Goal: Information Seeking & Learning: Learn about a topic

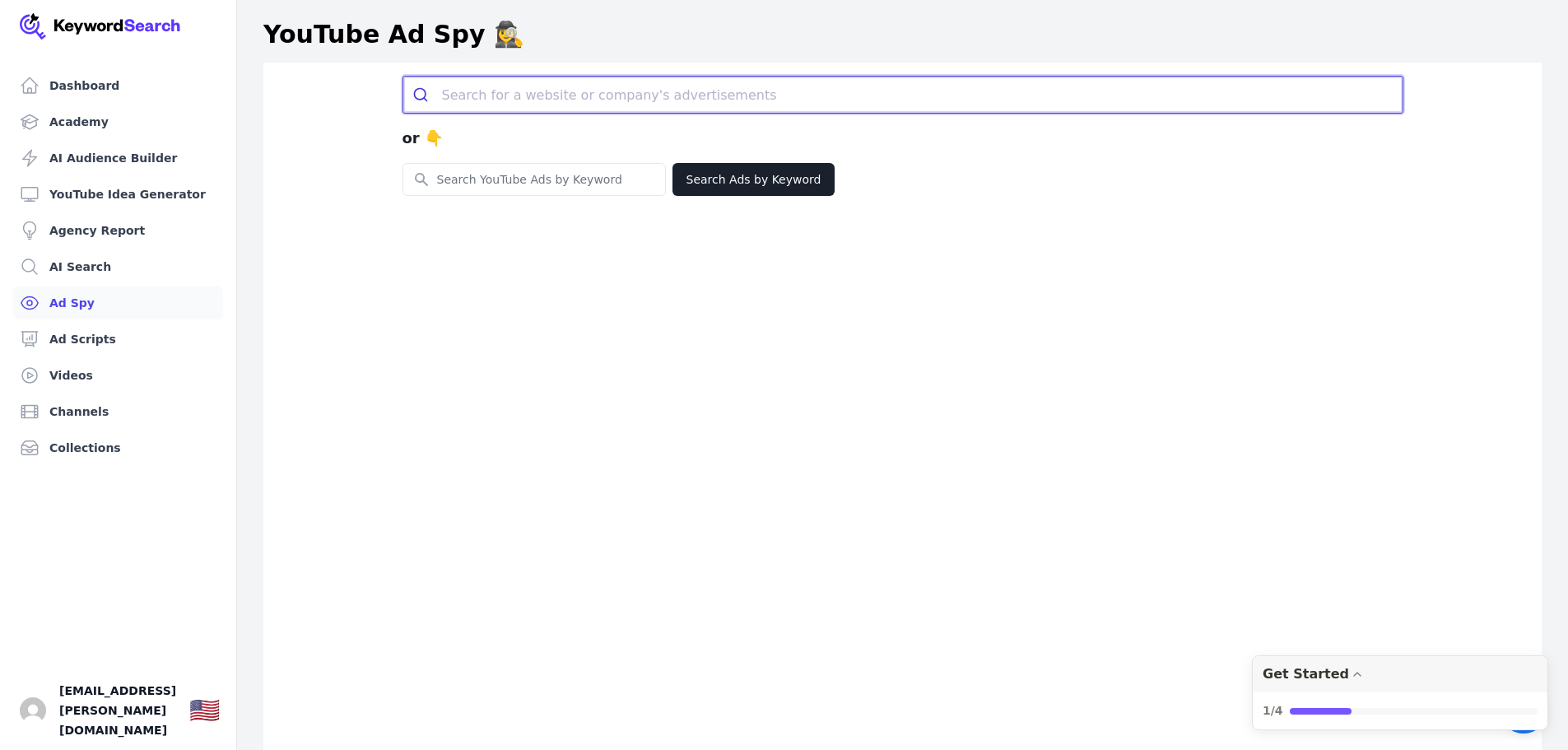
click at [529, 101] on input "search" at bounding box center [923, 94] width 961 height 36
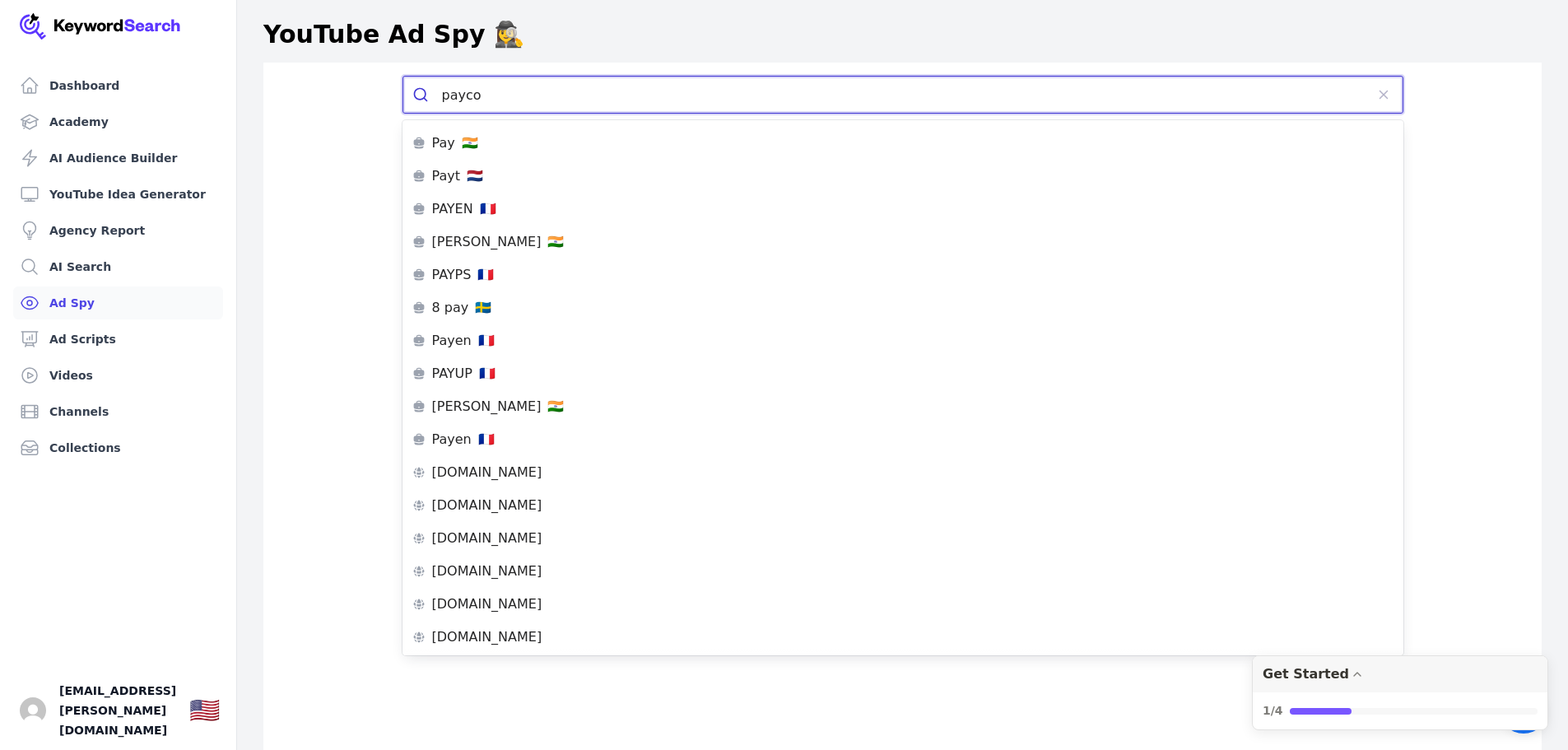
type input "paycor"
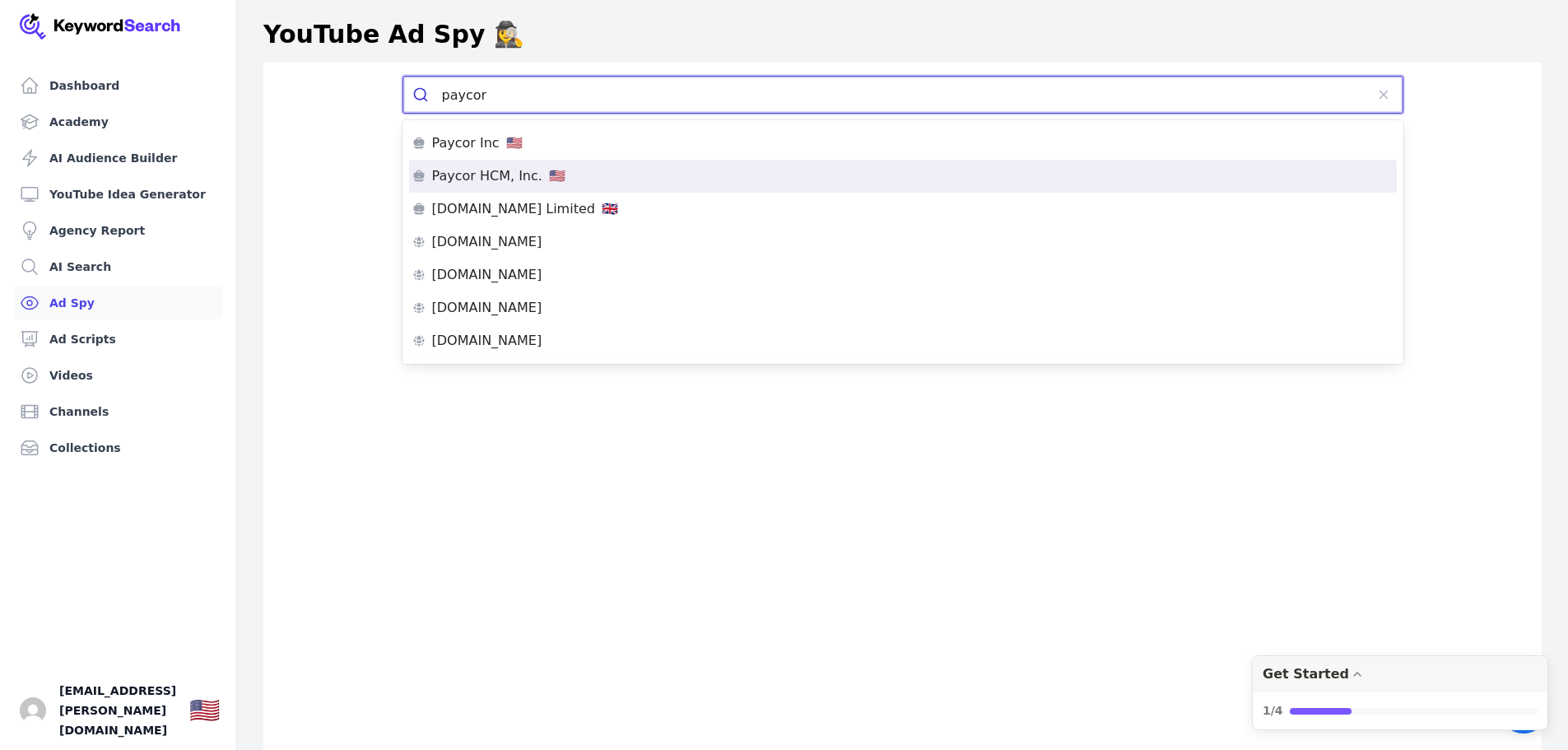
click at [475, 179] on p "Paycor HCM, Inc." at bounding box center [487, 176] width 110 height 13
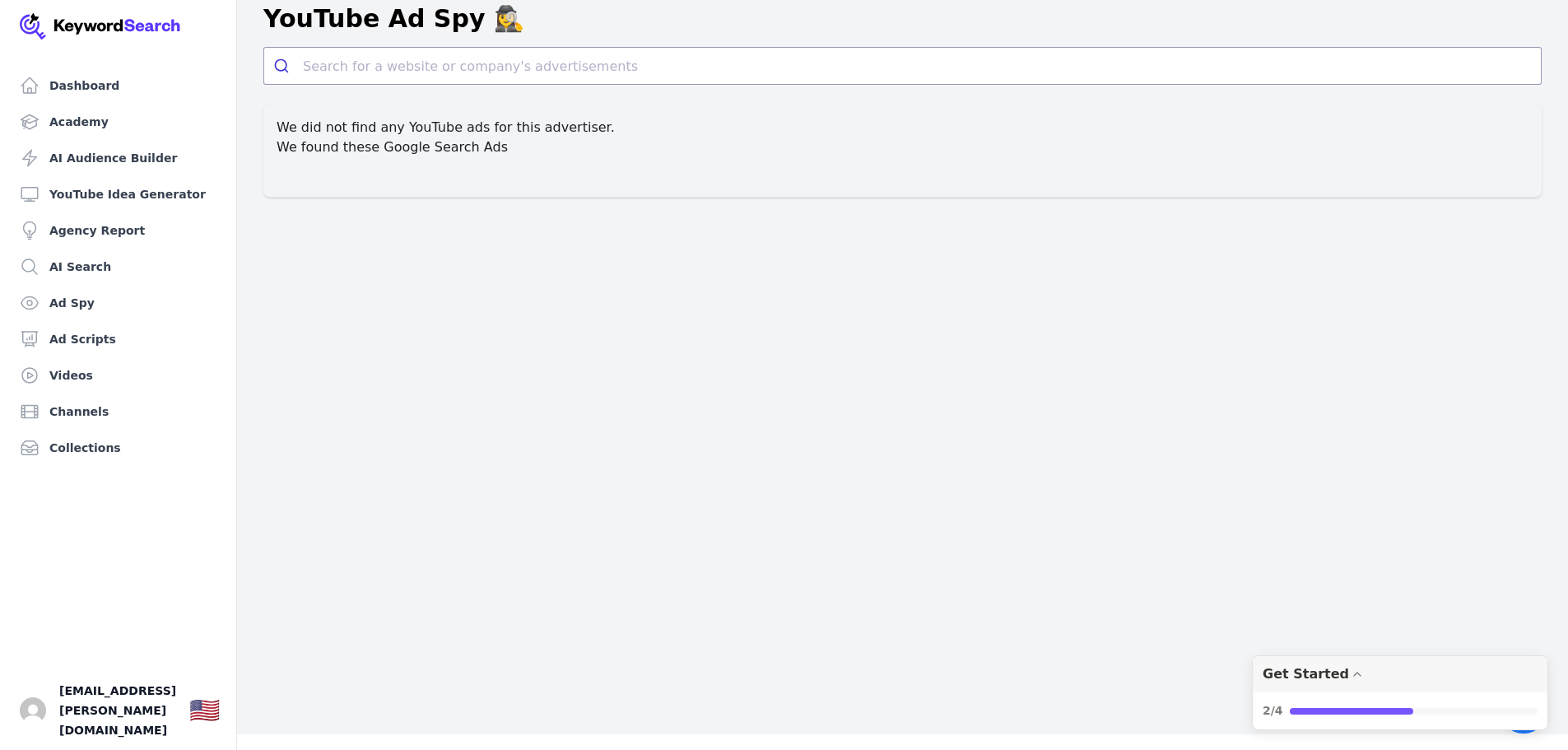
scroll to position [20, 0]
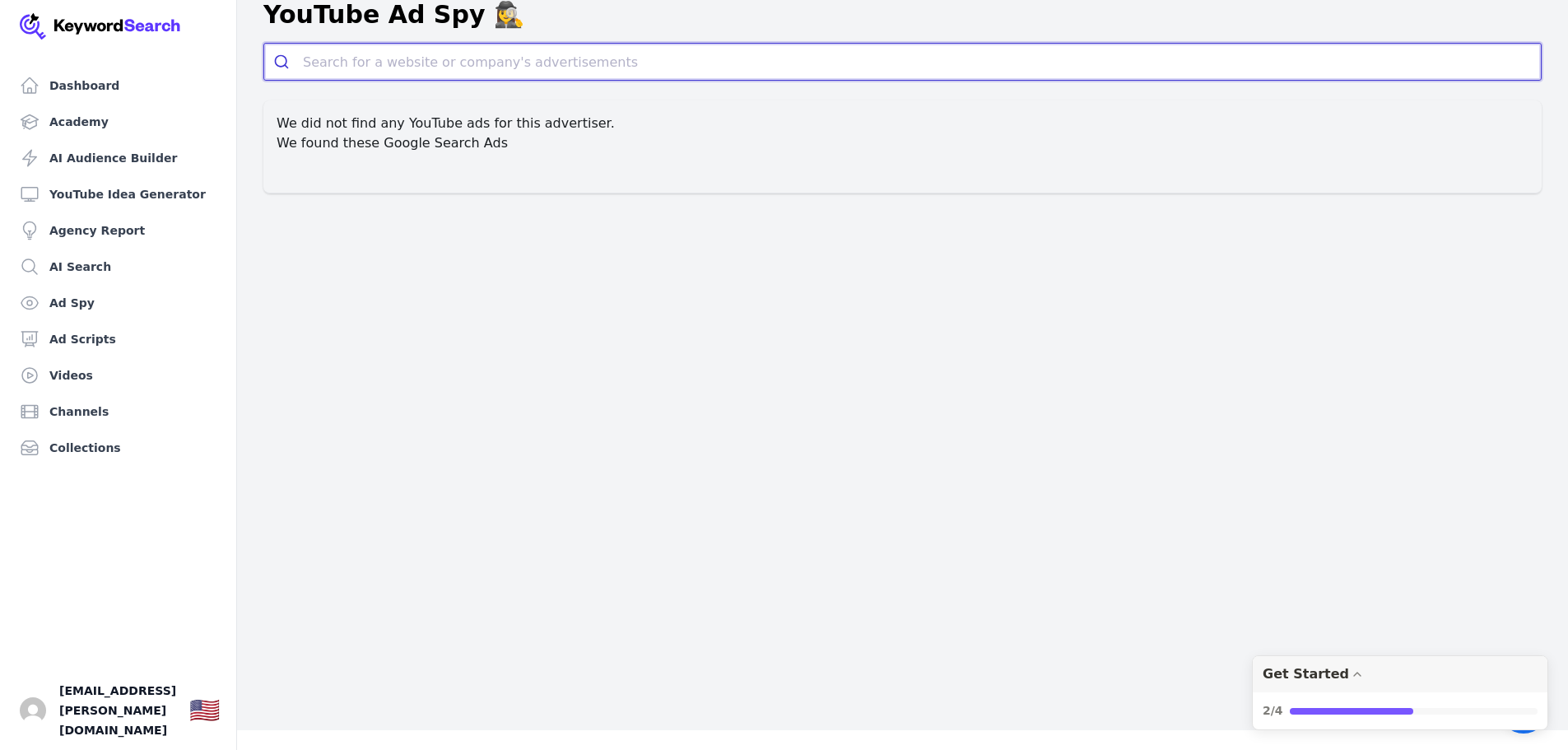
click at [401, 66] on input "search" at bounding box center [922, 62] width 1238 height 36
type input "paycor"
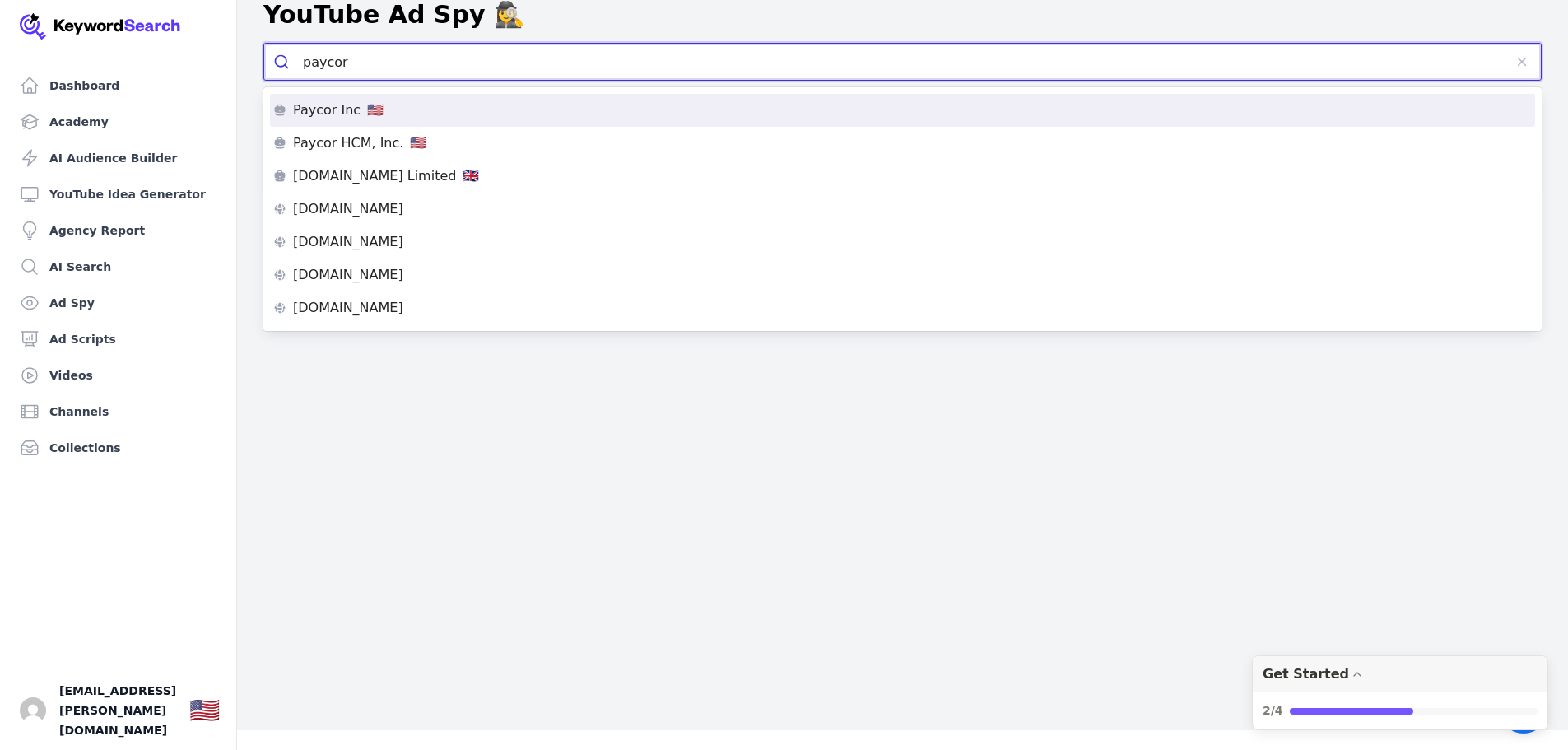
click at [350, 108] on p "Paycor Inc" at bounding box center [326, 110] width 67 height 13
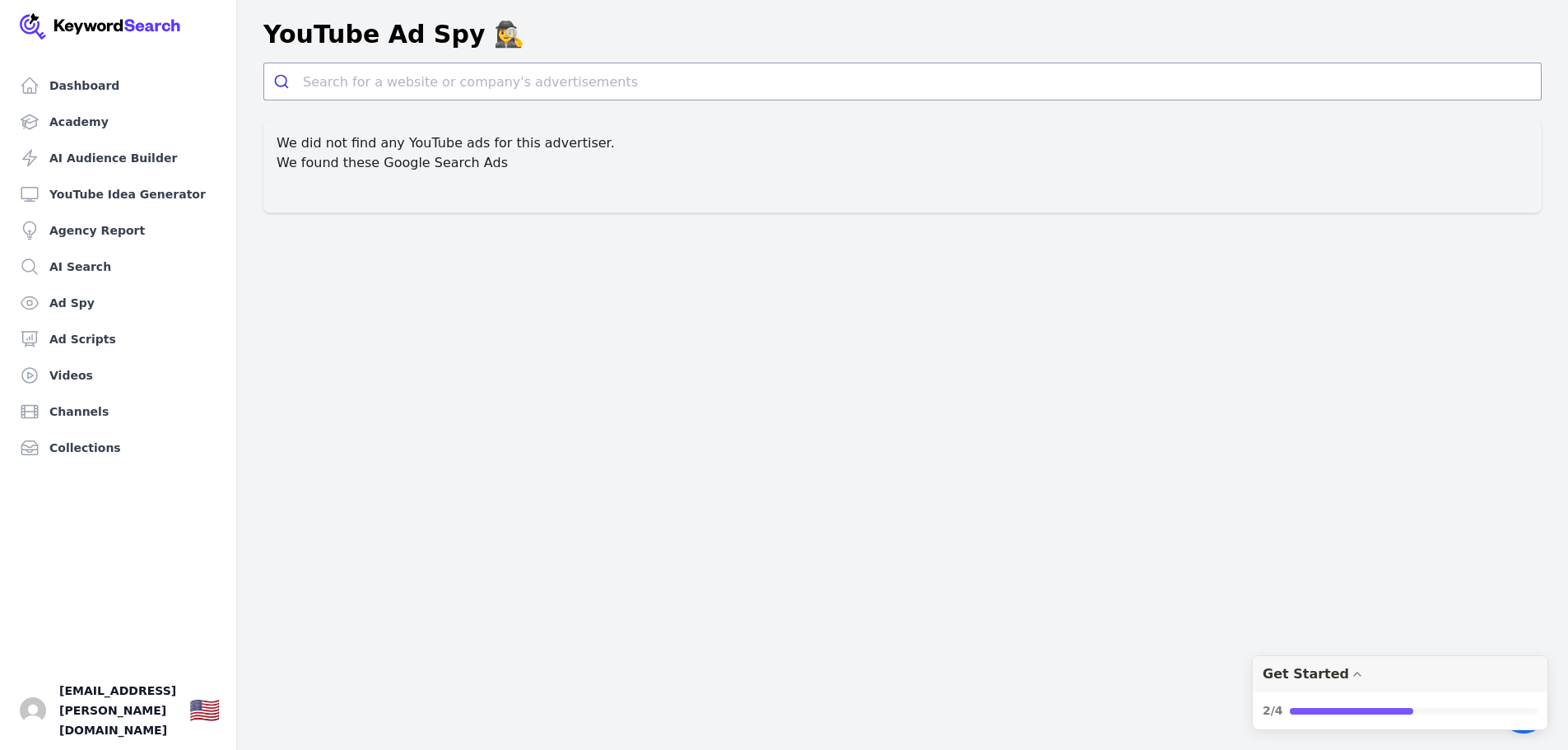
click at [392, 169] on h2 "We found these Google Search Ads" at bounding box center [903, 162] width 1252 height 20
click at [465, 169] on h2 "We found these Google Search Ads" at bounding box center [903, 162] width 1252 height 20
click at [568, 220] on div "Dashboard Academy AI Audience Builder YouTube Idea Generator Agency Report AI S…" at bounding box center [784, 375] width 1568 height 750
click at [585, 223] on div "Dashboard Academy AI Audience Builder YouTube Idea Generator Agency Report AI S…" at bounding box center [784, 375] width 1568 height 750
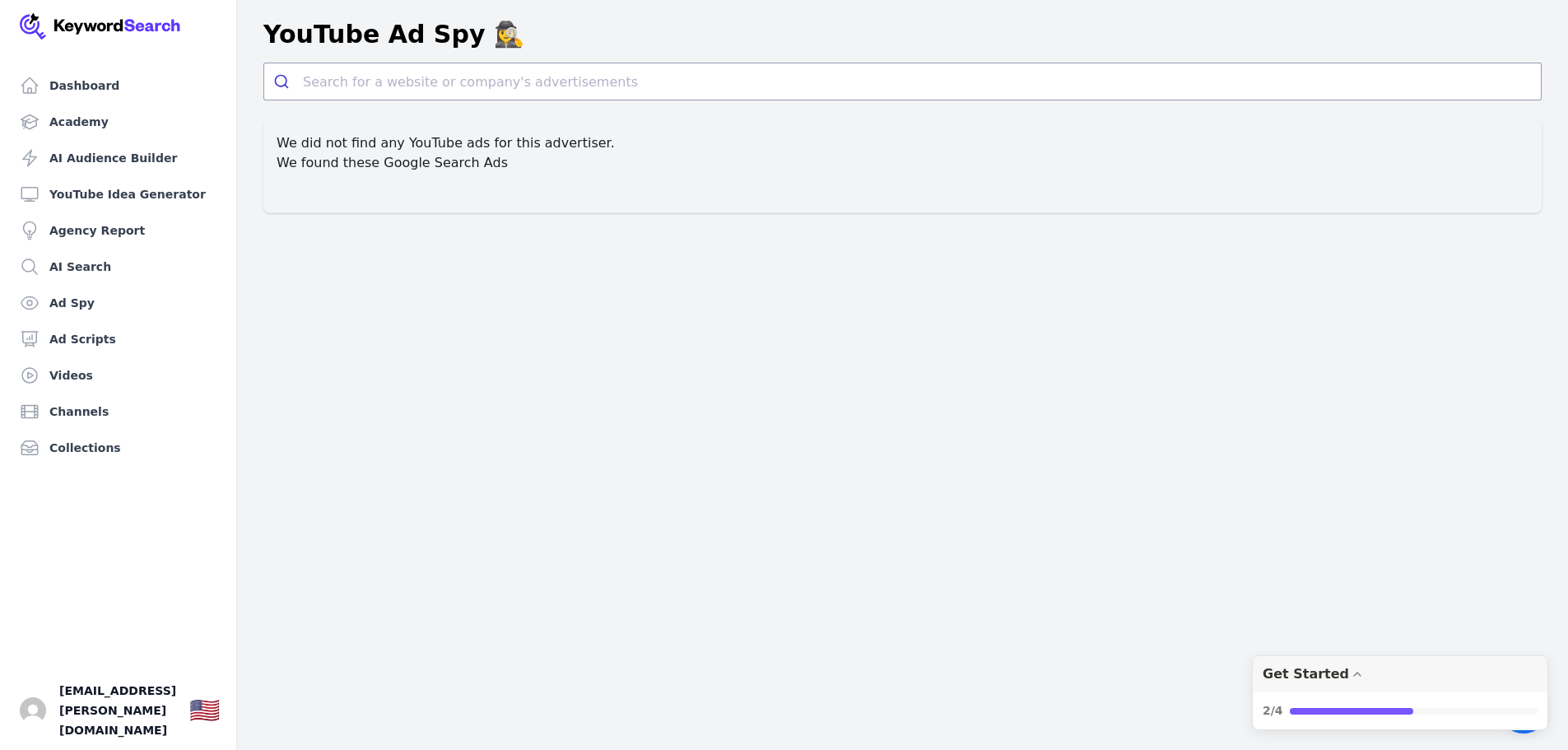
click at [585, 223] on div "Dashboard Academy AI Audience Builder YouTube Idea Generator Agency Report AI S…" at bounding box center [784, 375] width 1568 height 750
click at [545, 192] on div "We did not find any YouTube ads for this advertiser. We found these Google Sear…" at bounding box center [902, 167] width 1278 height 93
click at [68, 72] on link "Dashboard" at bounding box center [118, 85] width 210 height 33
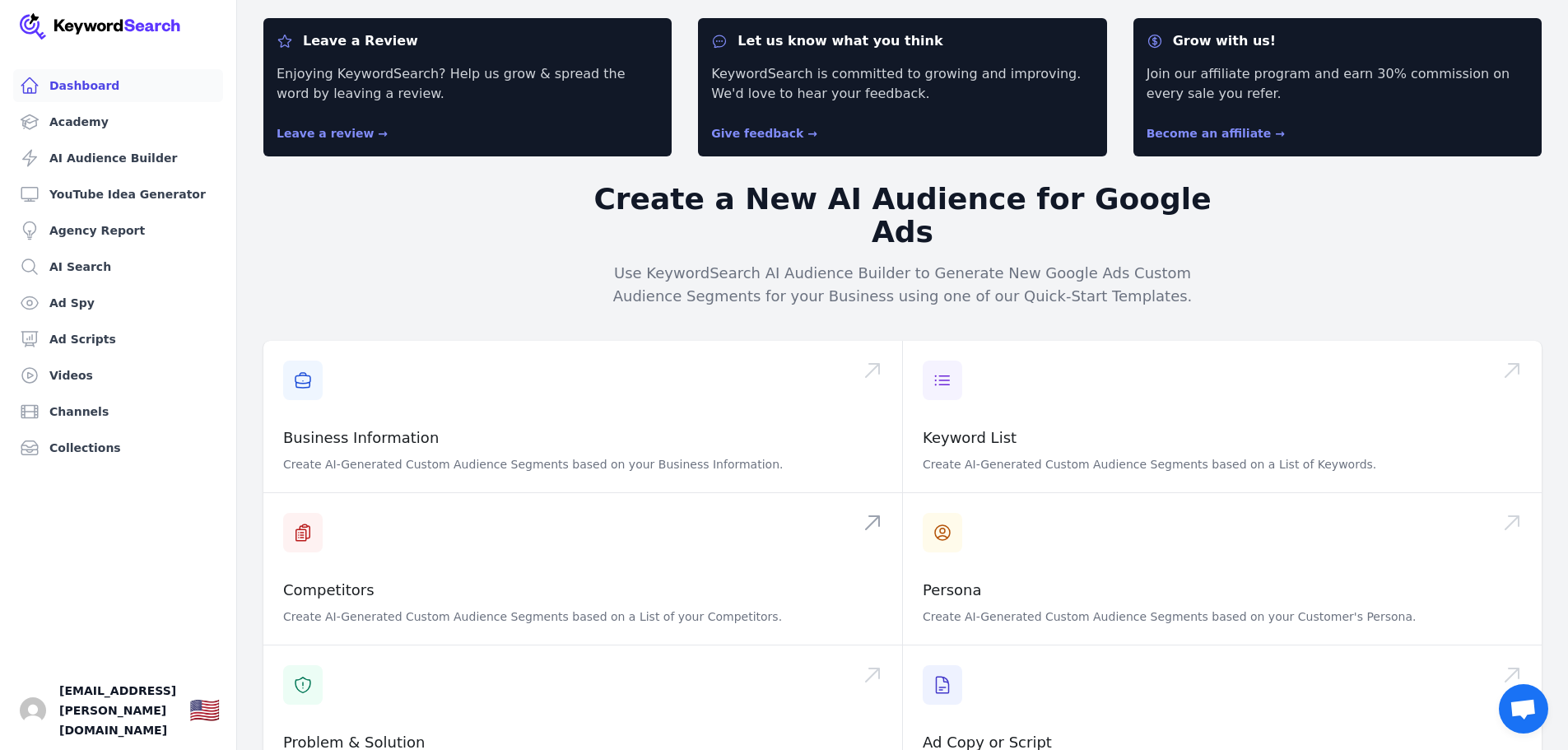
scroll to position [164, 0]
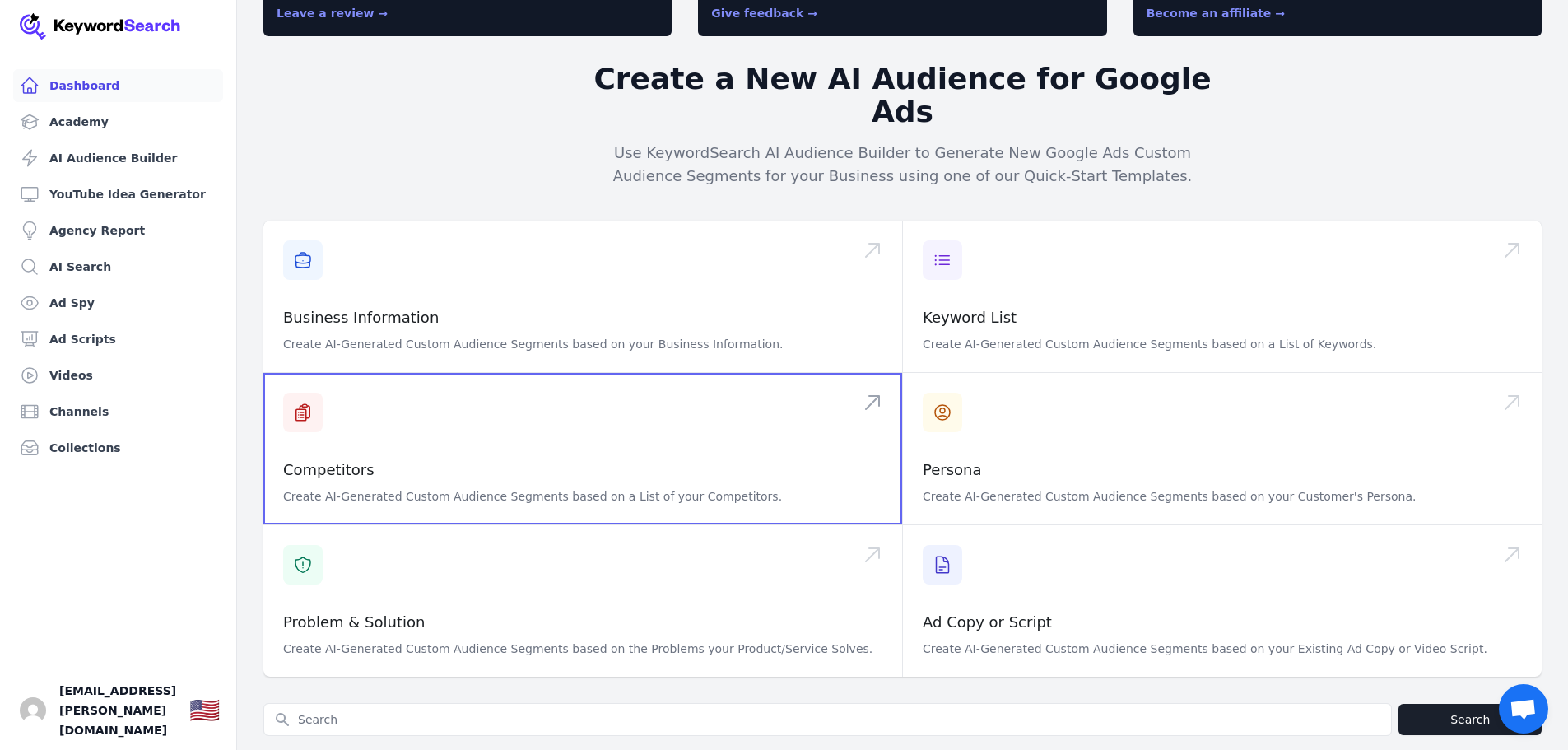
click at [406, 413] on span at bounding box center [582, 449] width 639 height 151
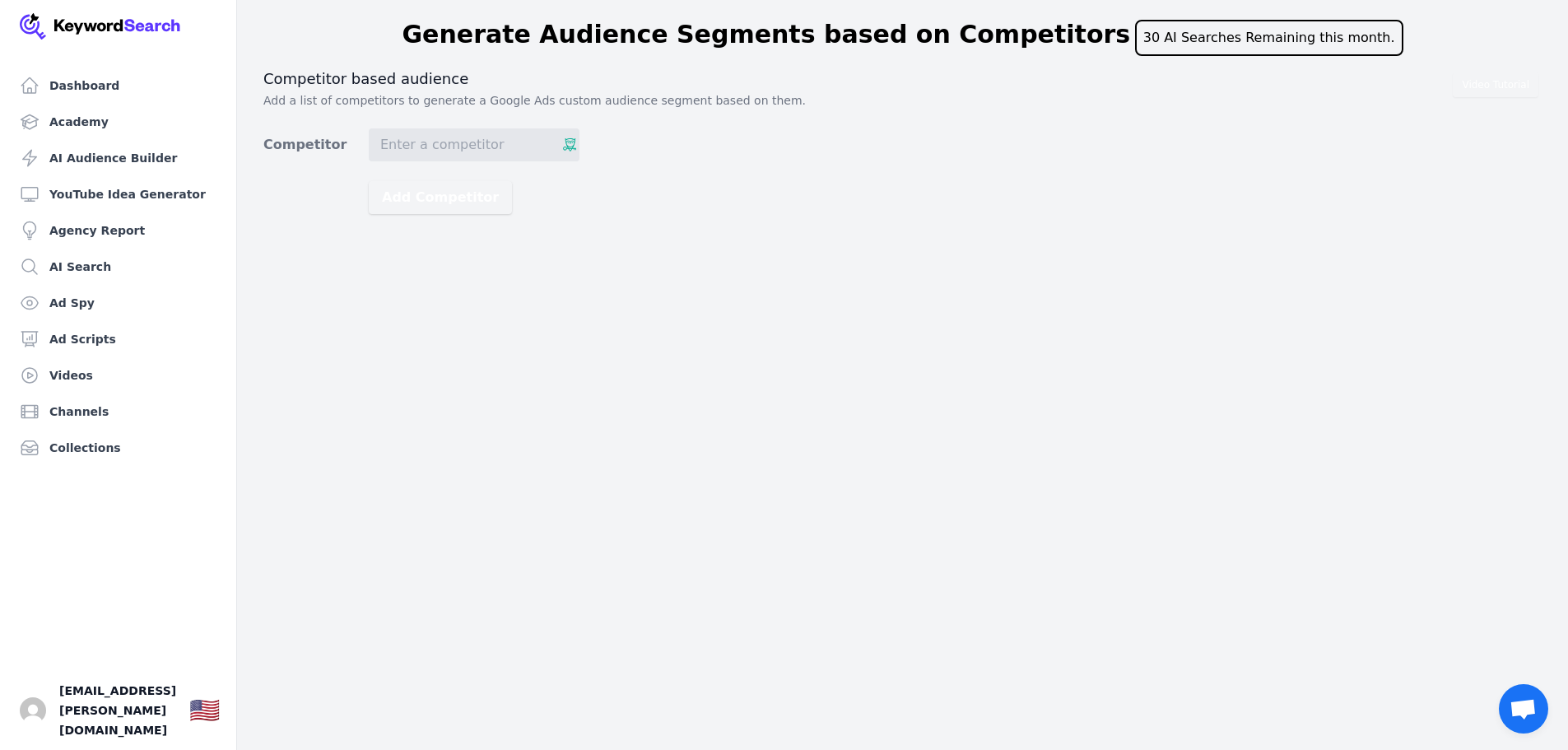
click at [409, 145] on input "Competitor" at bounding box center [474, 145] width 211 height 33
type input "bamboohr.com"
click at [1166, 385] on div "Dashboard Academy AI Audience Builder YouTube Idea Generator Agency Report AI S…" at bounding box center [784, 375] width 1568 height 750
click at [1393, 690] on div "Get Started" at bounding box center [1371, 700] width 354 height 20
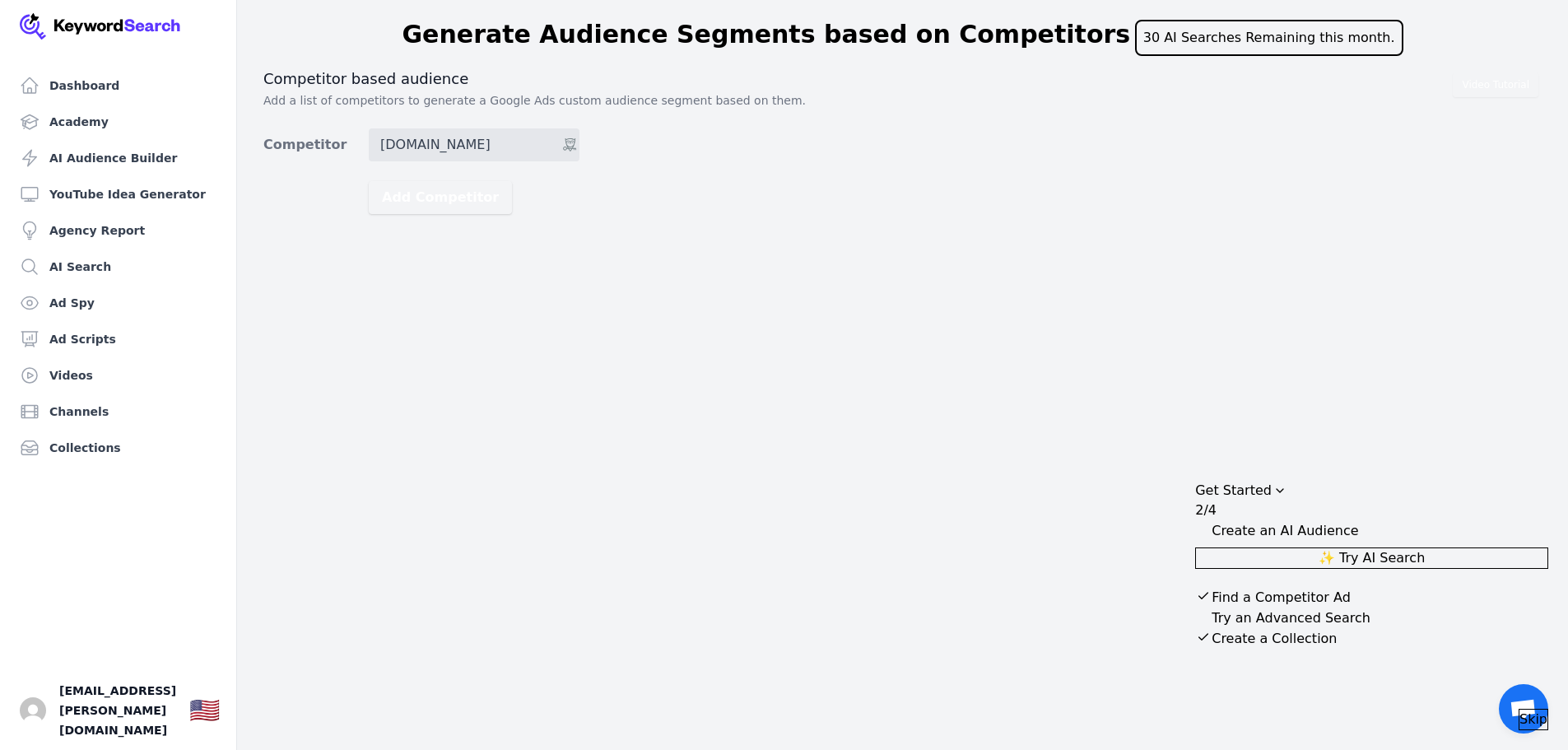
click at [1519, 711] on span "Skip" at bounding box center [1533, 719] width 28 height 20
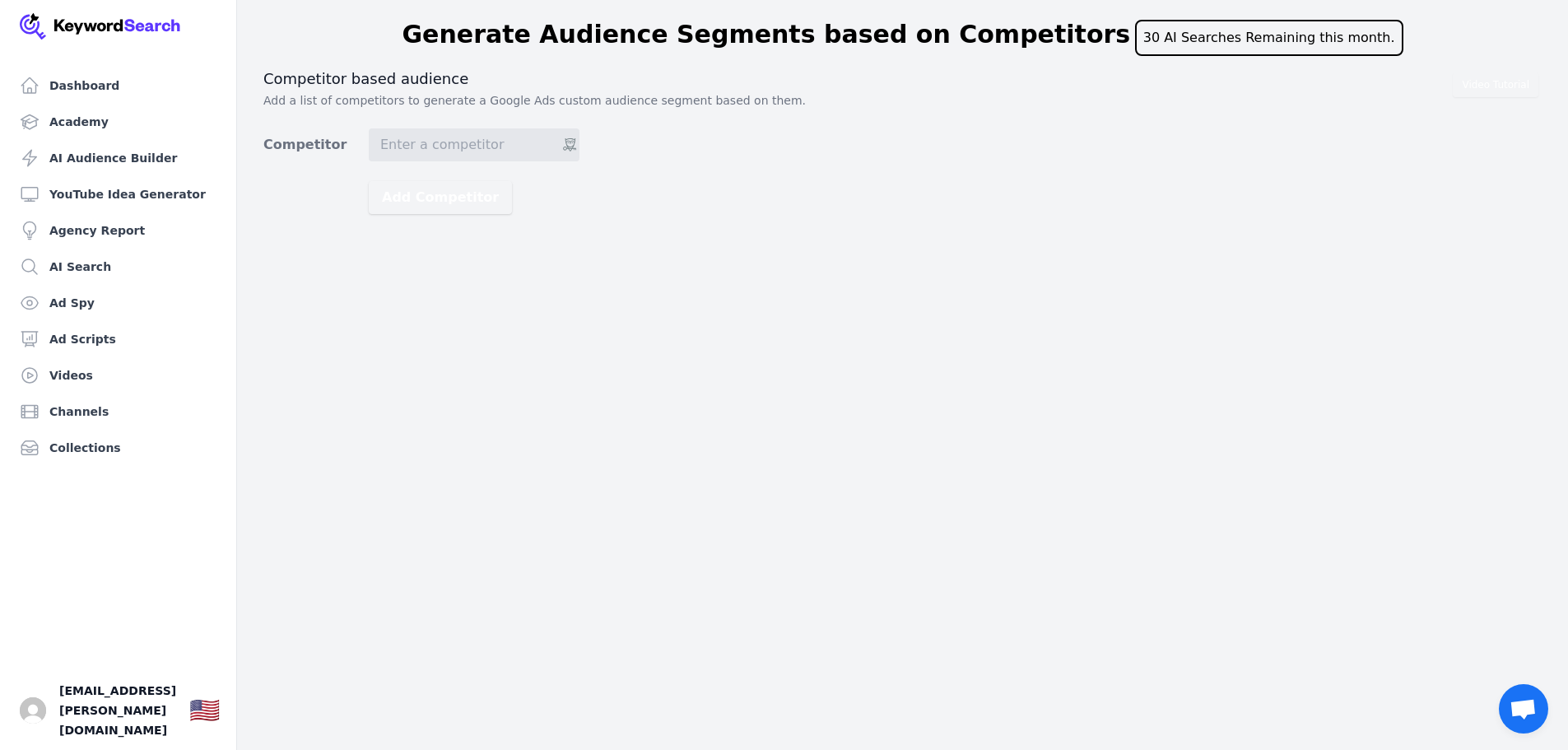
click at [477, 171] on form "Competitor Add Competitor" at bounding box center [421, 172] width 316 height 86
click at [481, 158] on input "Competitor" at bounding box center [474, 145] width 211 height 33
type input "Bamv"
click at [72, 69] on link "Dashboard" at bounding box center [118, 85] width 210 height 33
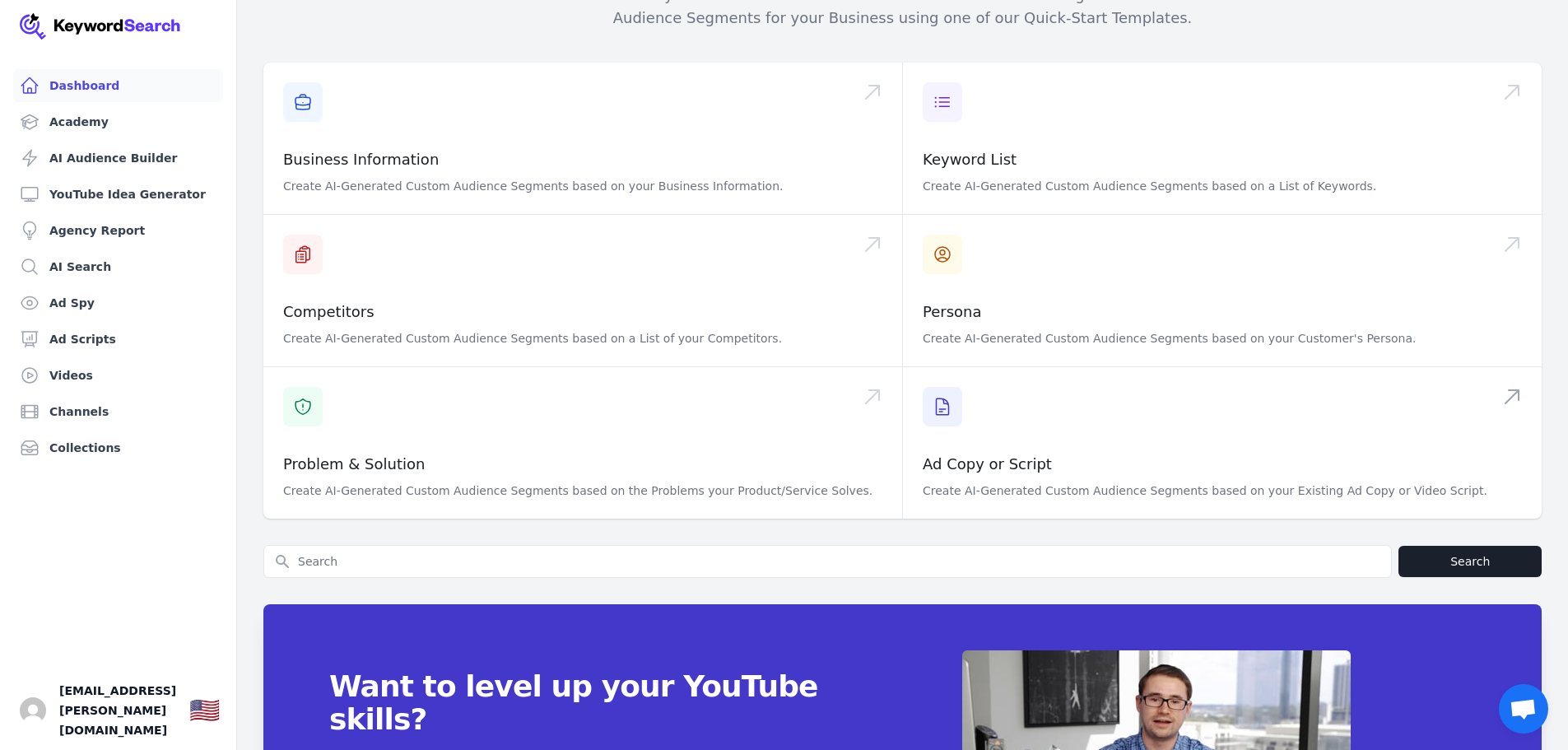
scroll to position [515, 0]
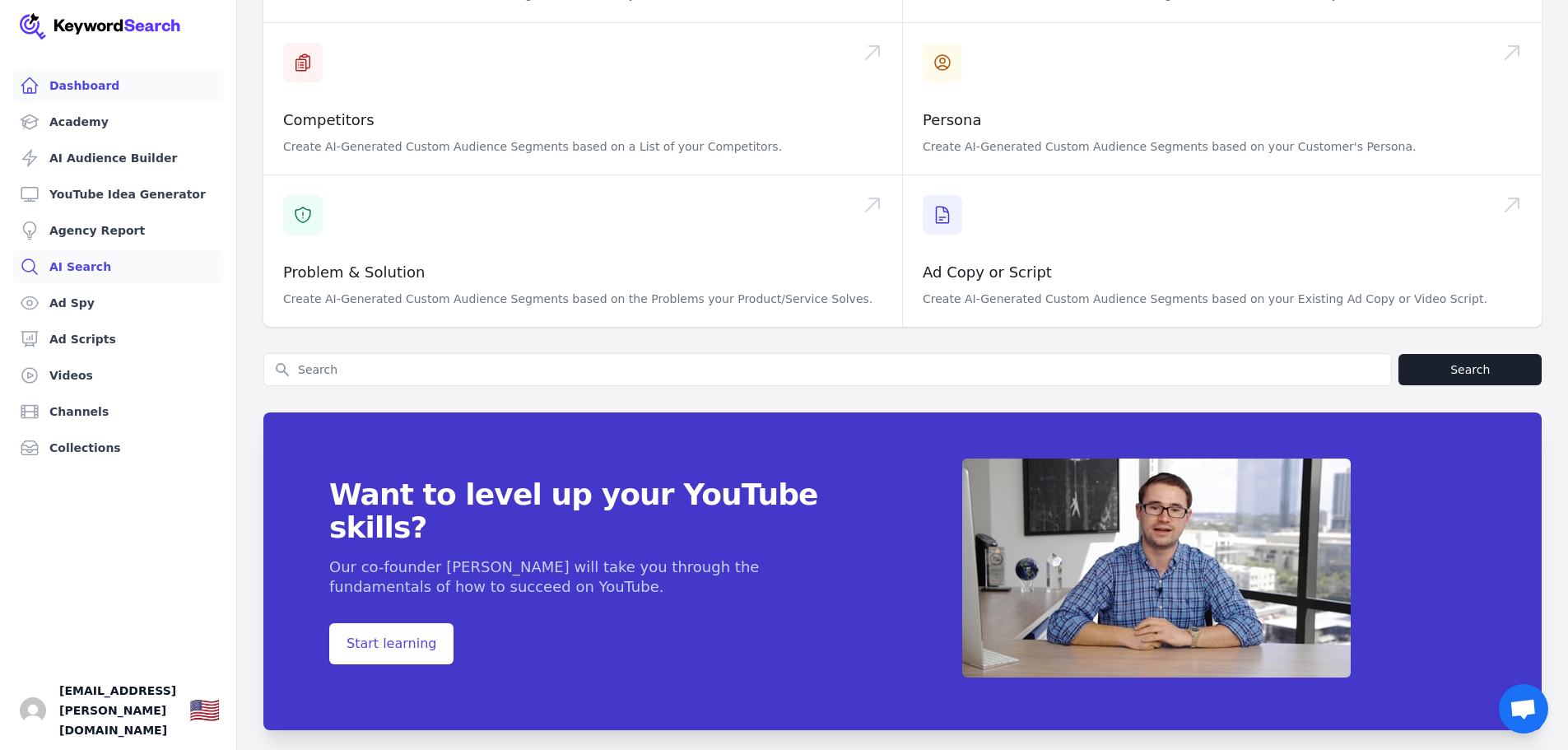
click at [118, 266] on link "AI Search" at bounding box center [118, 266] width 210 height 33
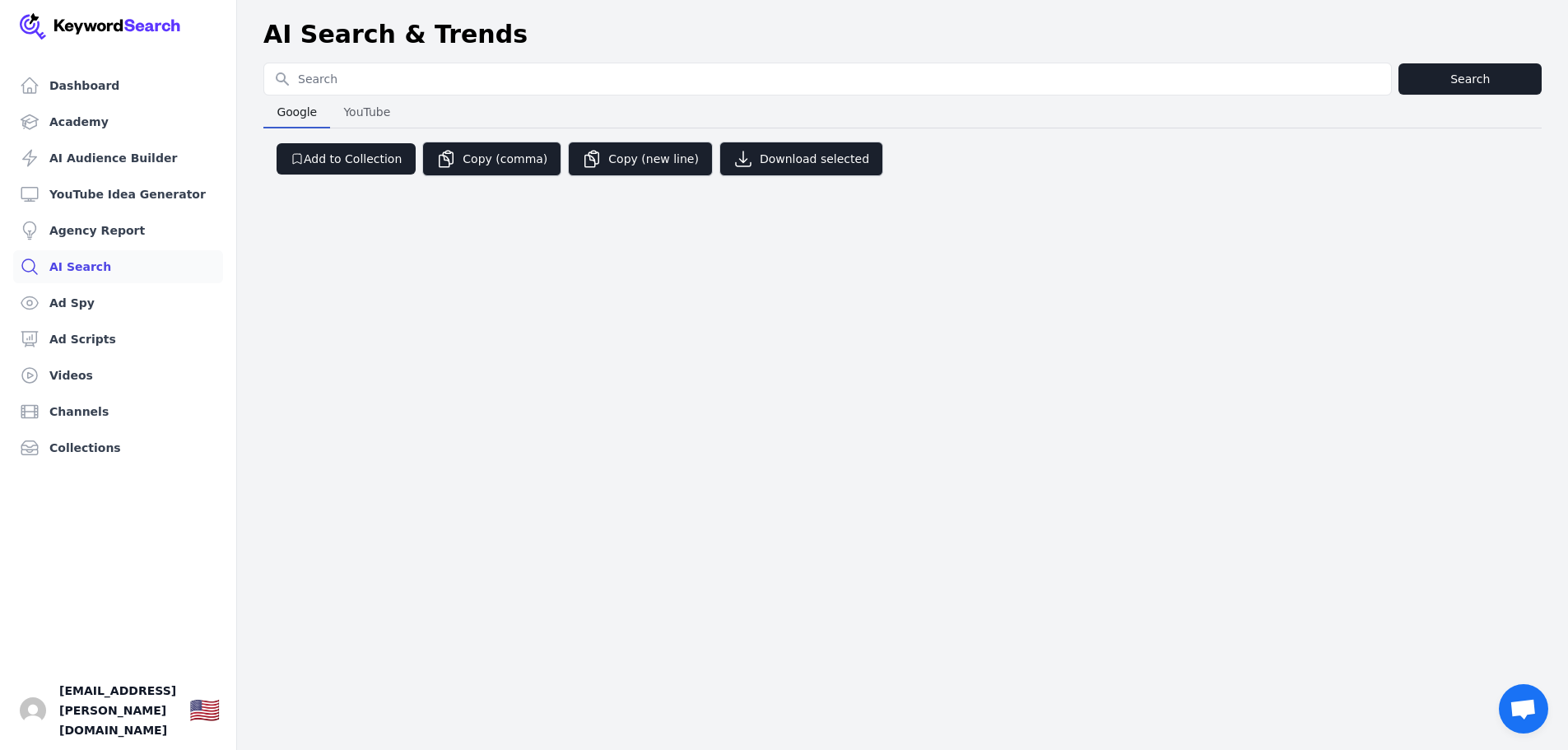
click at [450, 86] on input "Search for YouTube Keywords" at bounding box center [827, 79] width 1127 height 32
type input "paychex"
click at [1474, 74] on button "Search" at bounding box center [1470, 79] width 144 height 32
select select "50"
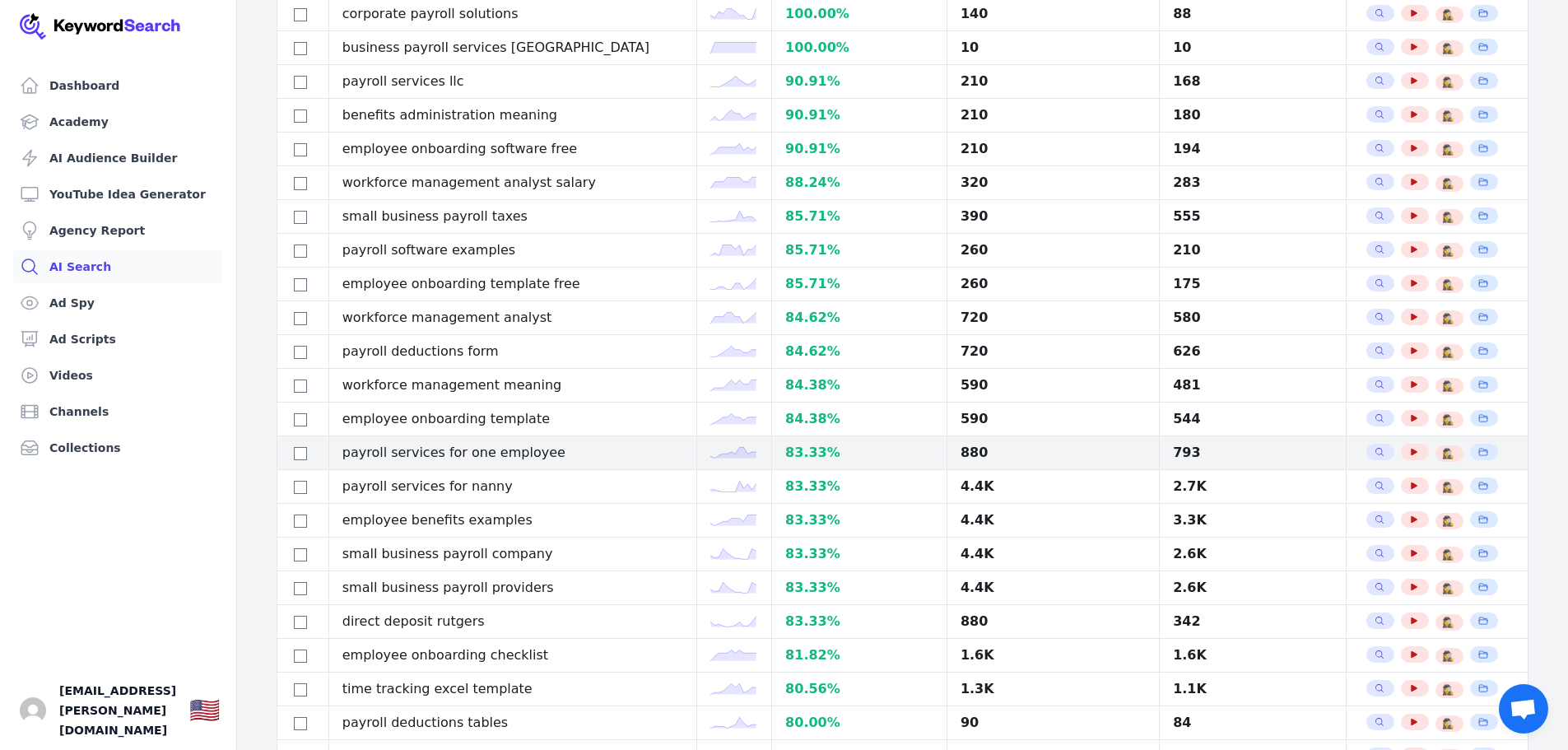
scroll to position [906, 0]
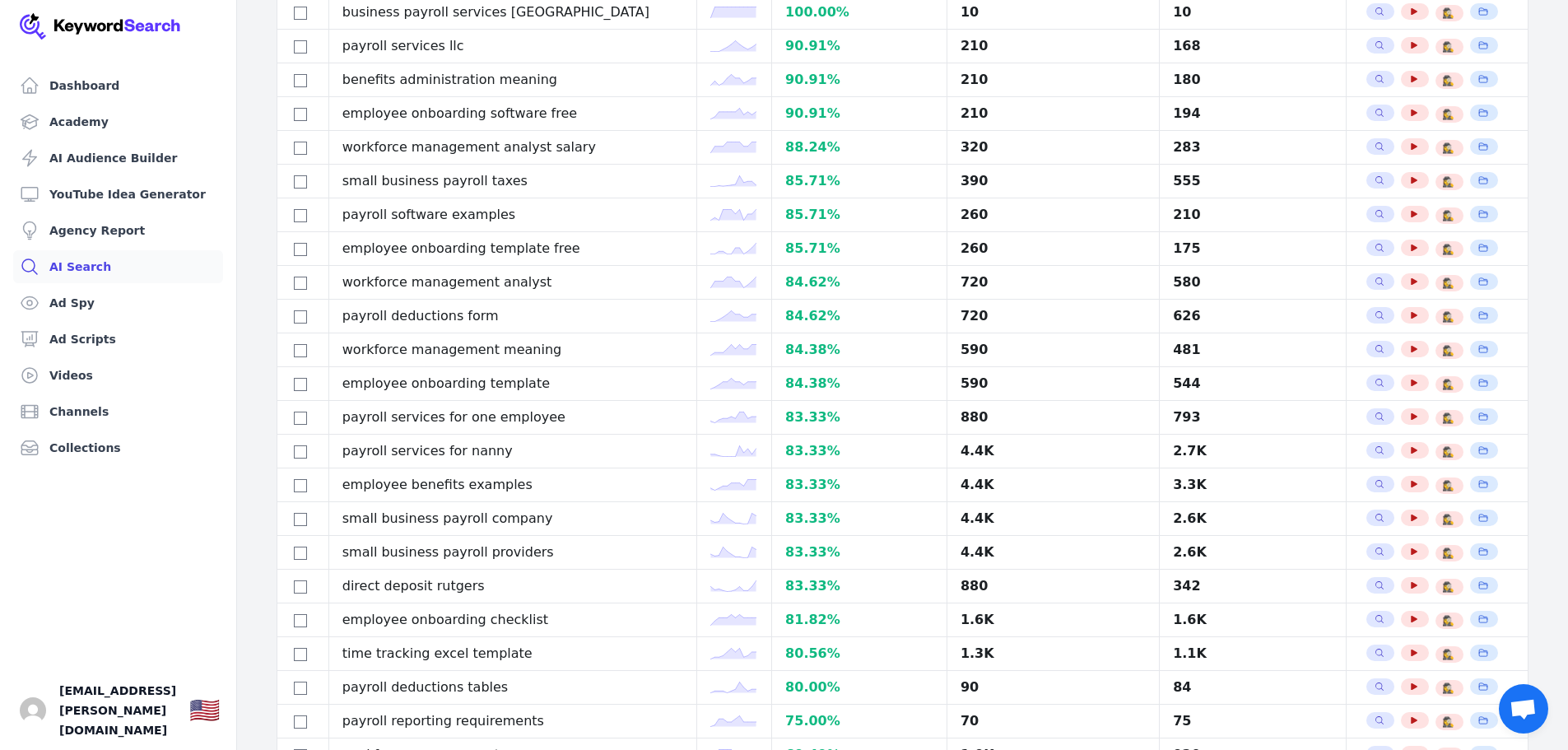
drag, startPoint x: 485, startPoint y: 407, endPoint x: 215, endPoint y: 595, distance: 329.0
click at [215, 595] on ul "Dashboard Academy AI Audience Builder YouTube Idea Generator Agency Report AI S…" at bounding box center [118, 410] width 197 height 681
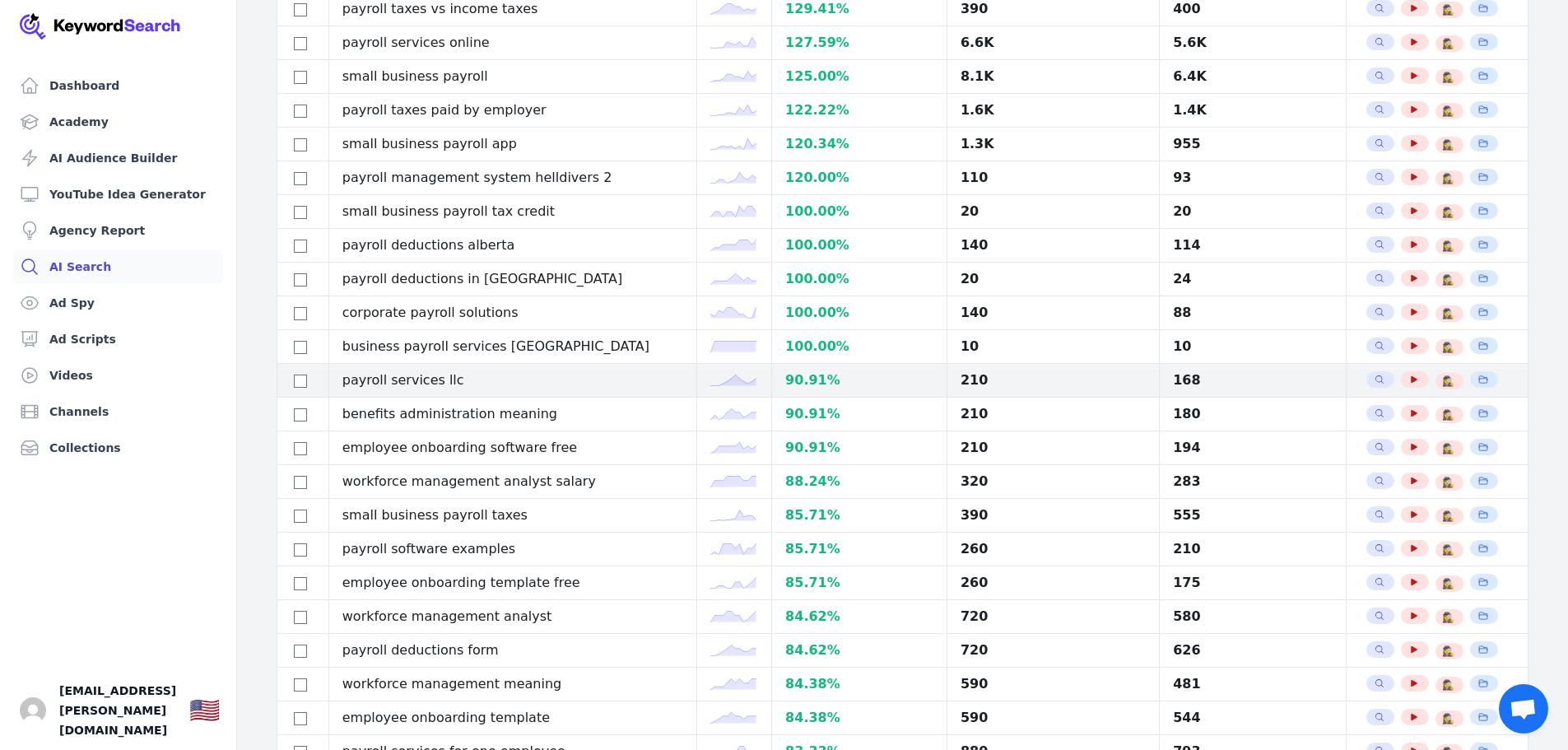
scroll to position [0, 0]
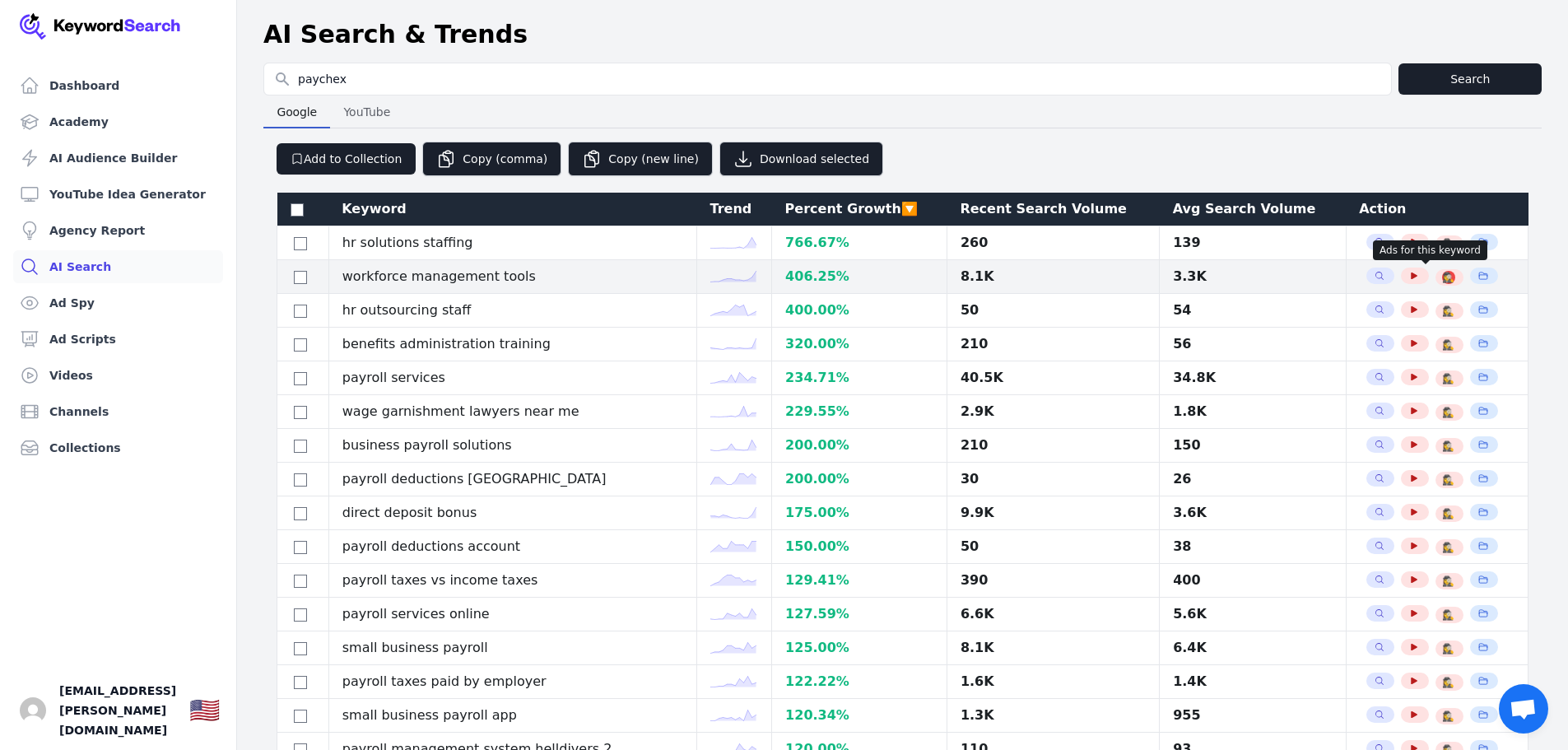
click at [1442, 276] on span "🕵️‍♀️" at bounding box center [1448, 277] width 12 height 13
